Goal: Information Seeking & Learning: Check status

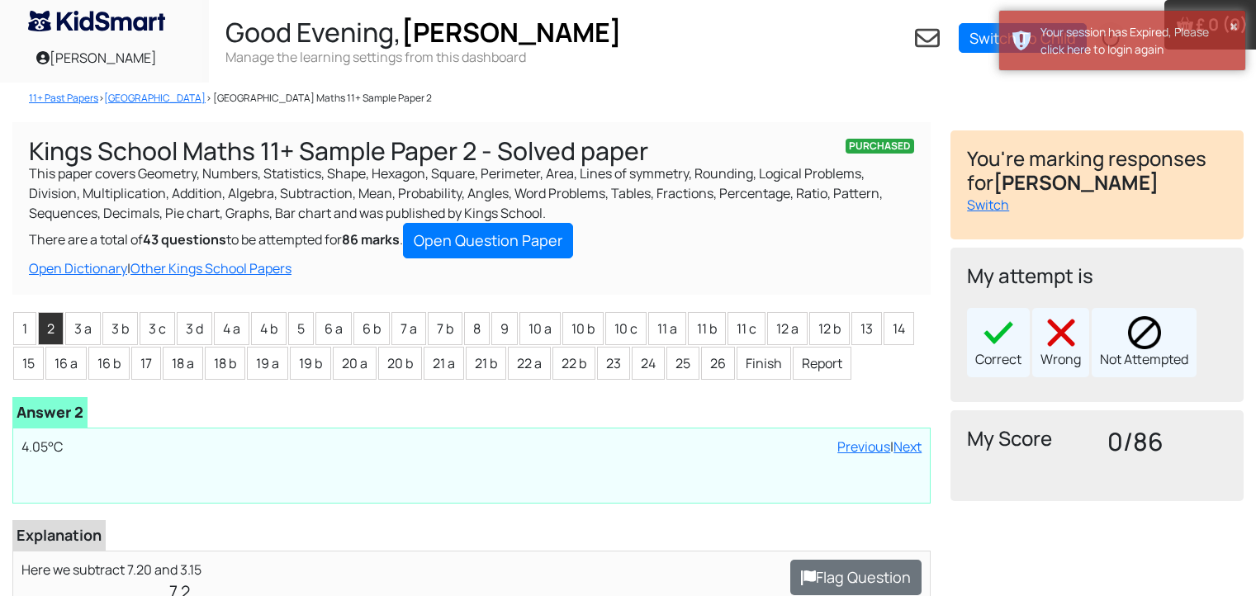
scroll to position [245, 0]
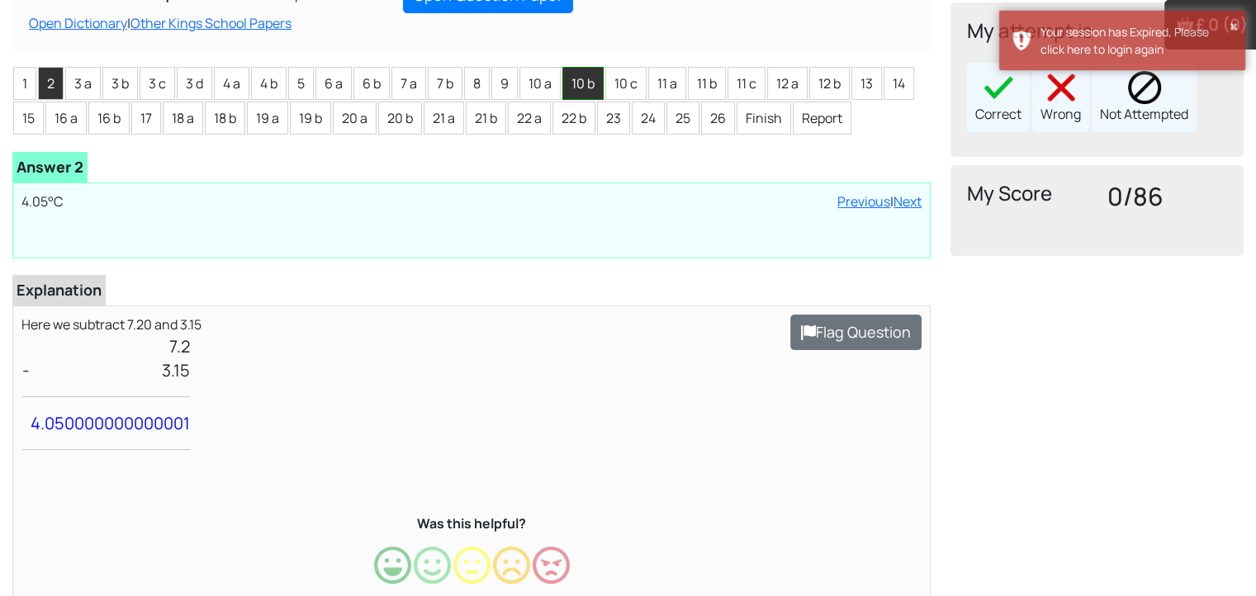
click at [567, 75] on li "10 b" at bounding box center [582, 83] width 41 height 33
click at [575, 89] on li "10 b" at bounding box center [582, 83] width 41 height 33
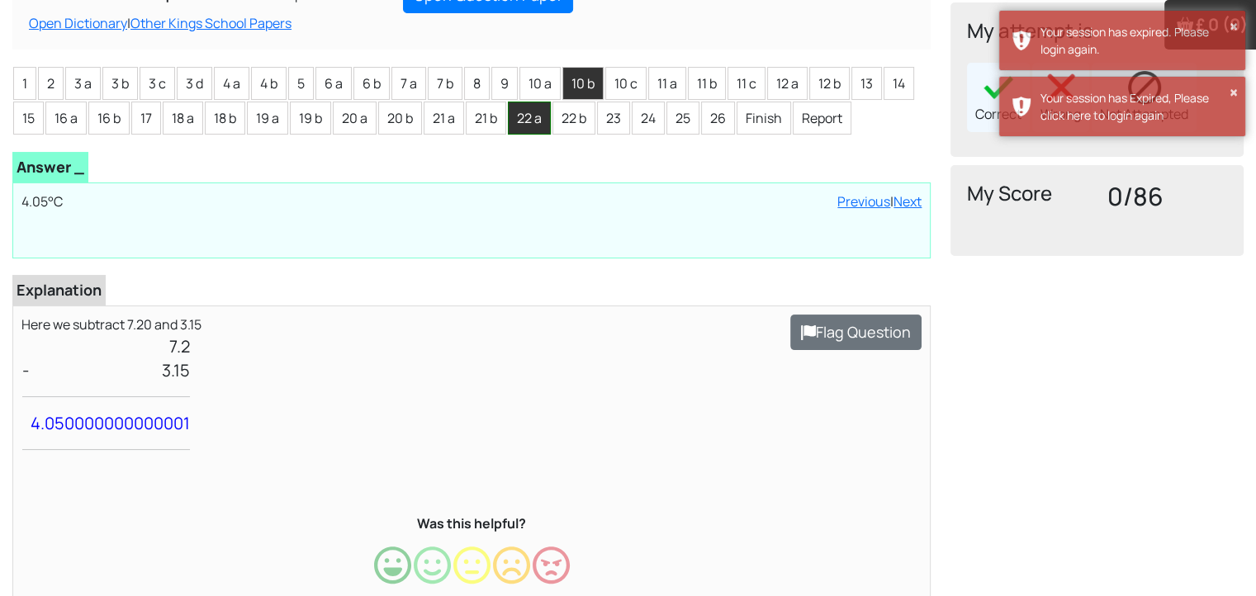
click at [536, 111] on li "22 a" at bounding box center [529, 118] width 43 height 33
click at [579, 88] on li "10 b" at bounding box center [582, 83] width 41 height 33
click at [578, 88] on li "10 b" at bounding box center [582, 83] width 41 height 33
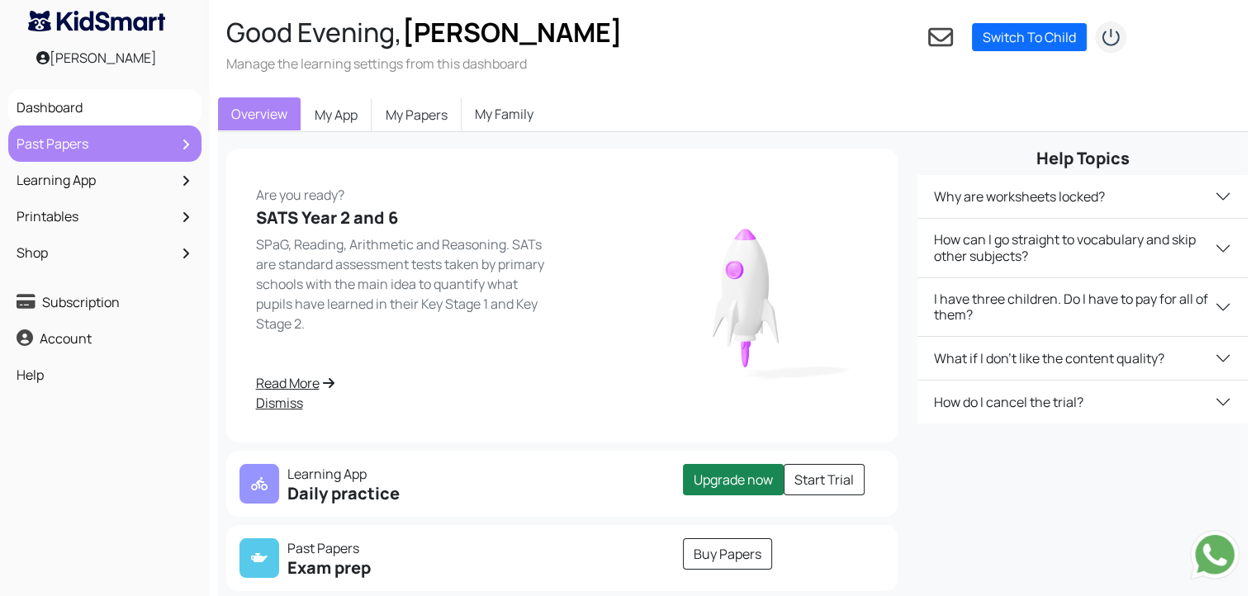
click at [68, 139] on link "Past Papers" at bounding box center [104, 144] width 185 height 28
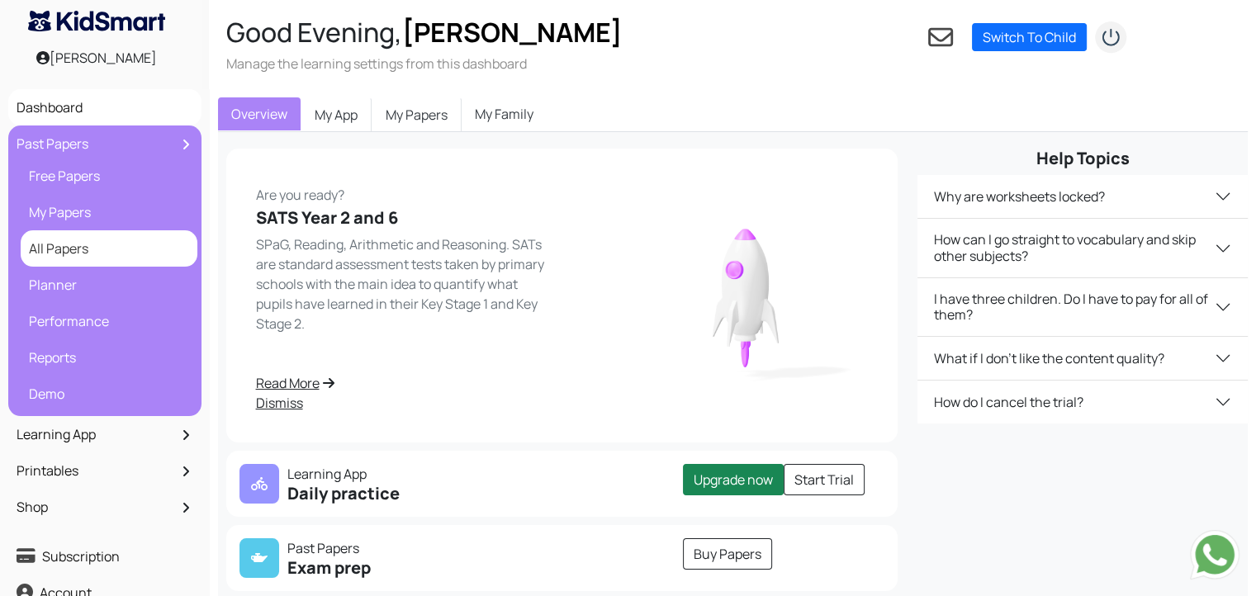
click at [109, 244] on link "All Papers" at bounding box center [109, 249] width 168 height 28
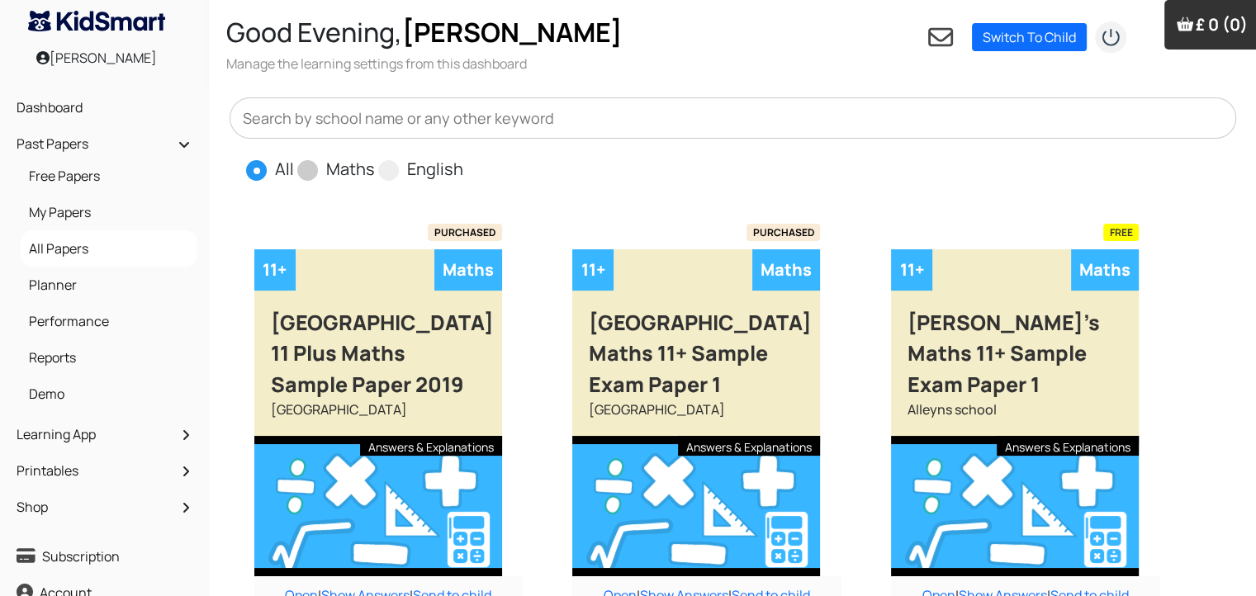
click at [333, 171] on label "Maths" at bounding box center [350, 169] width 49 height 25
click at [375, 168] on input "Maths" at bounding box center [380, 162] width 11 height 11
radio input "true"
click at [436, 113] on input "text" at bounding box center [734, 117] width 1008 height 41
type input "kin"
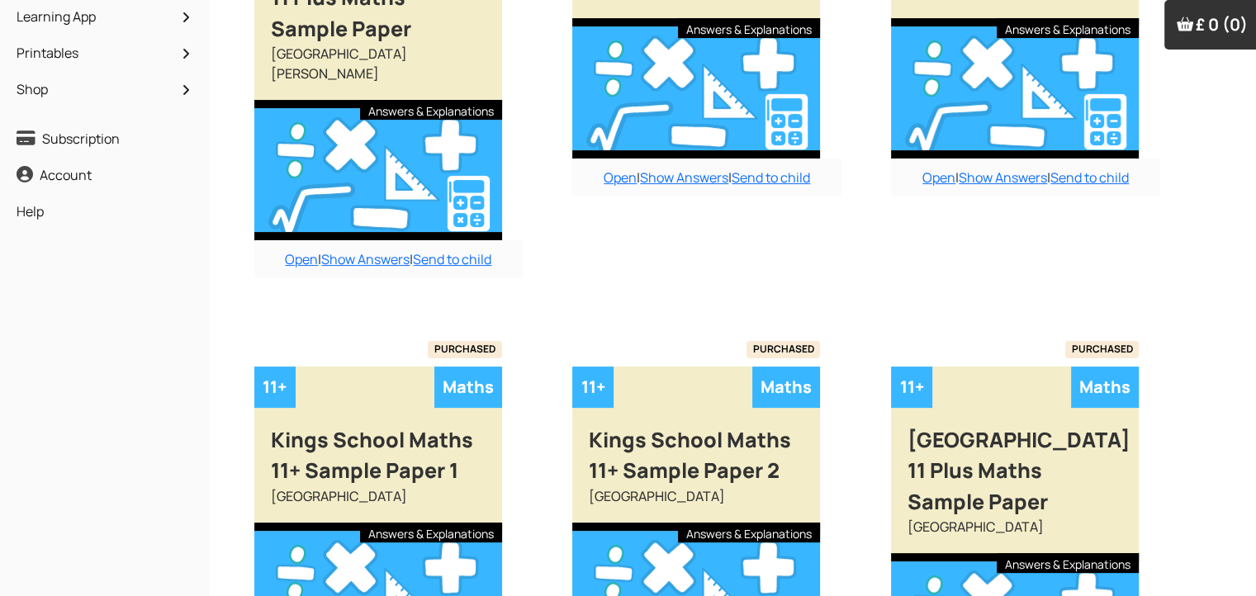
scroll to position [572, 0]
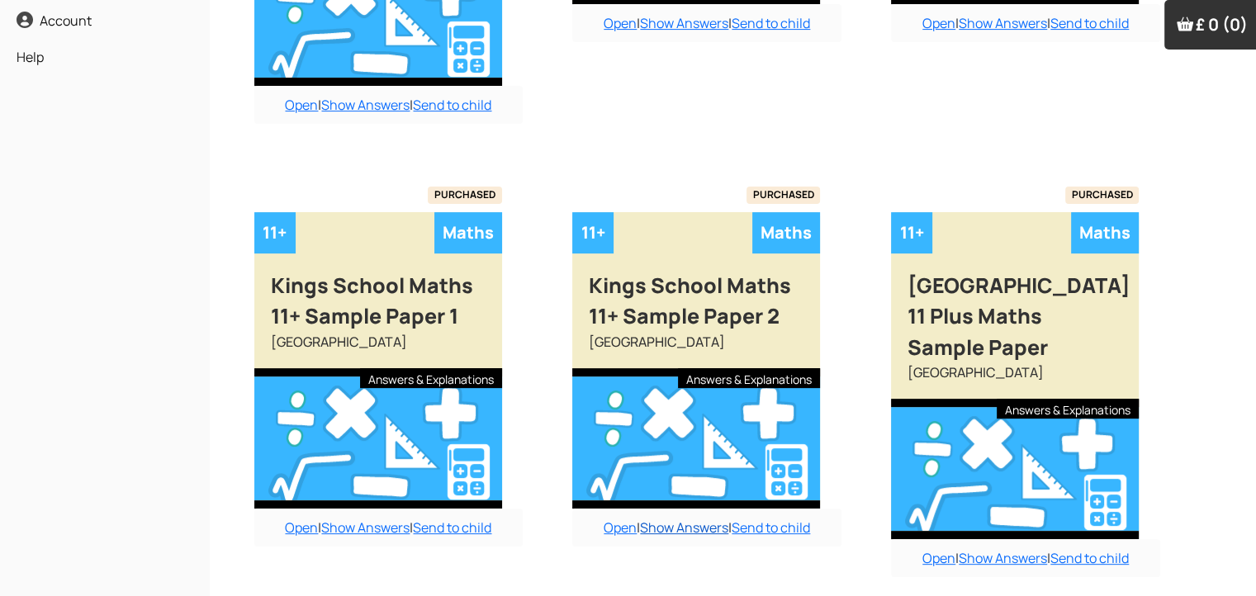
click at [713, 519] on link "Show Answers" at bounding box center [684, 528] width 88 height 18
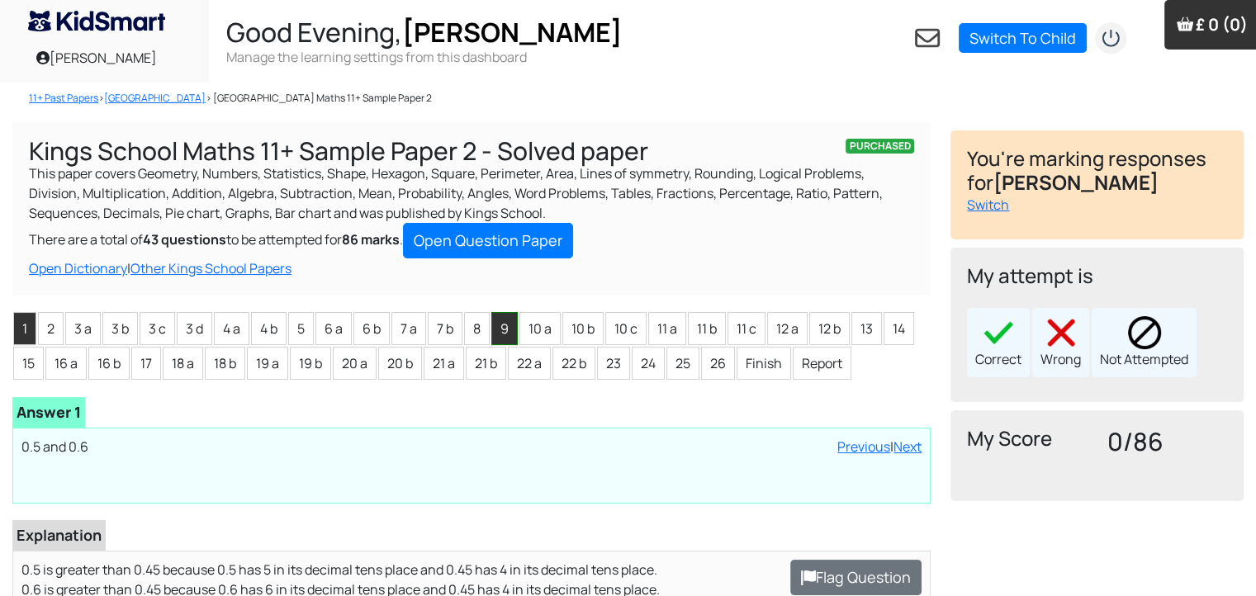
click at [505, 337] on li "9" at bounding box center [504, 328] width 26 height 33
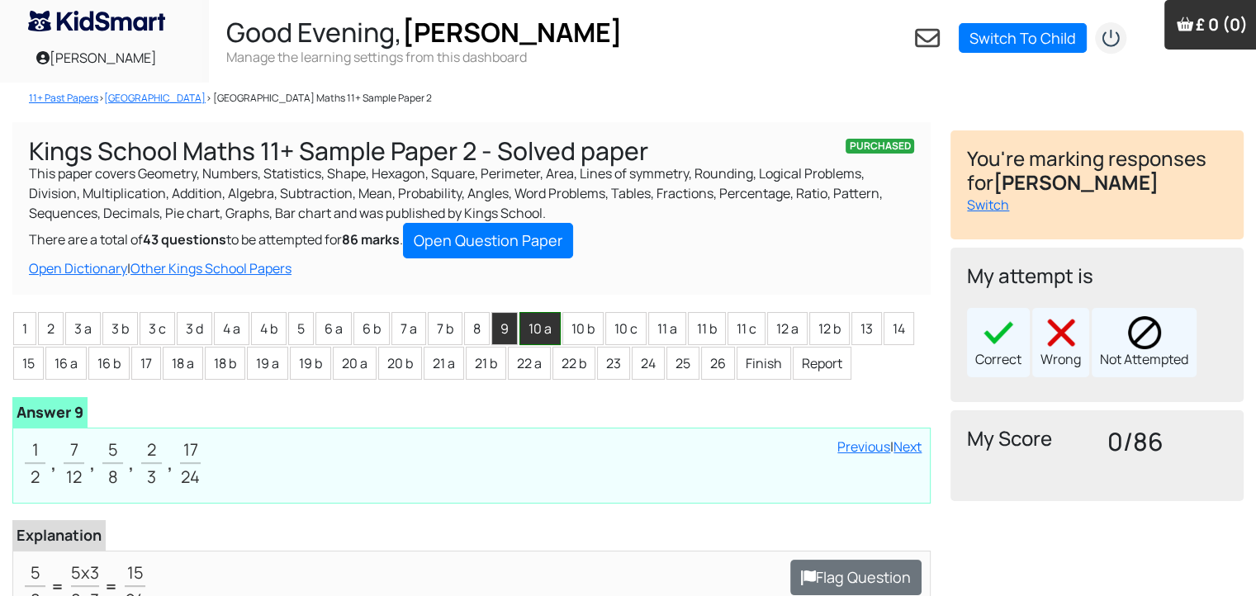
click at [525, 334] on li "10 a" at bounding box center [540, 328] width 41 height 33
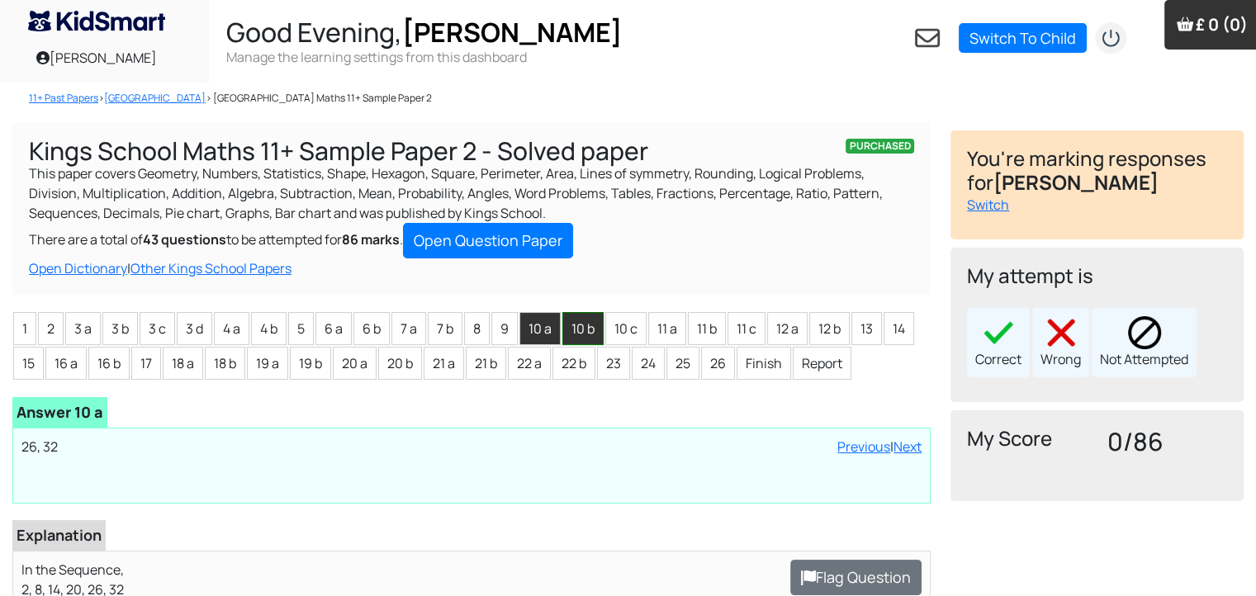
click at [567, 330] on li "10 b" at bounding box center [582, 328] width 41 height 33
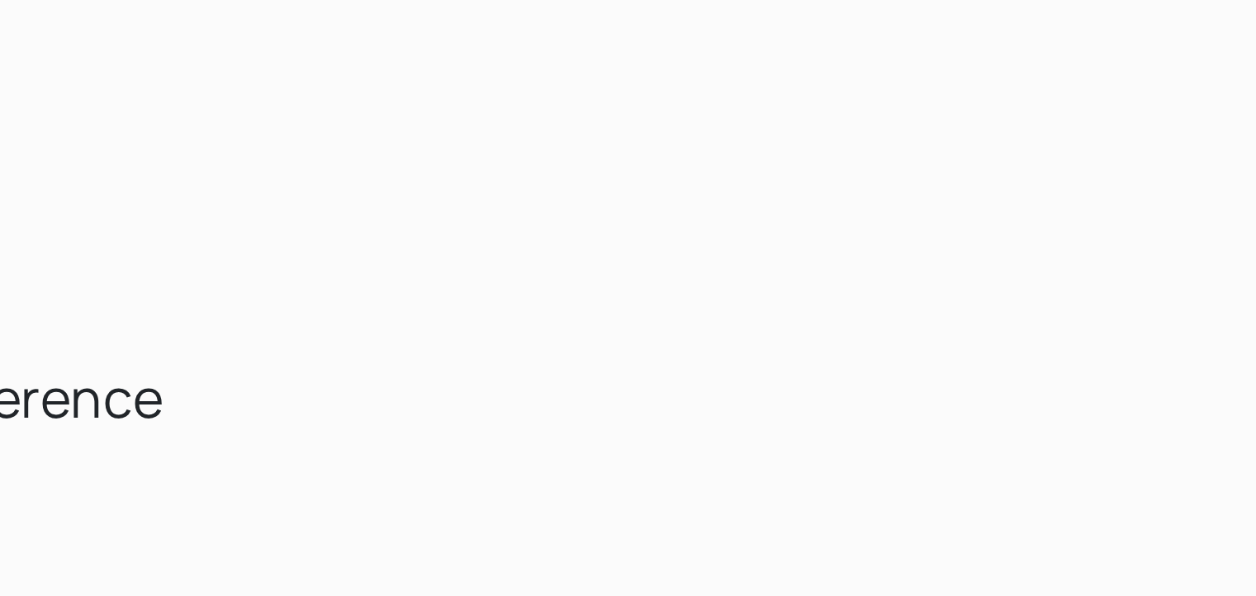
scroll to position [551, 13]
